Goal: Find specific page/section: Find specific page/section

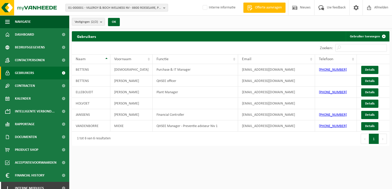
click at [111, 6] on span "01-000001 - VILLEROY & BOCH WELLNESS NV - 8800 ROESELARE, POPULIERSTRAAT 1" at bounding box center [114, 8] width 93 height 8
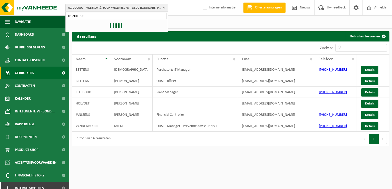
type input "01-901095"
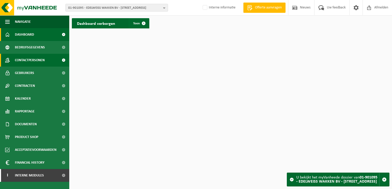
click at [33, 61] on span "Contactpersonen" at bounding box center [30, 60] width 30 height 13
